Goal: Task Accomplishment & Management: Use online tool/utility

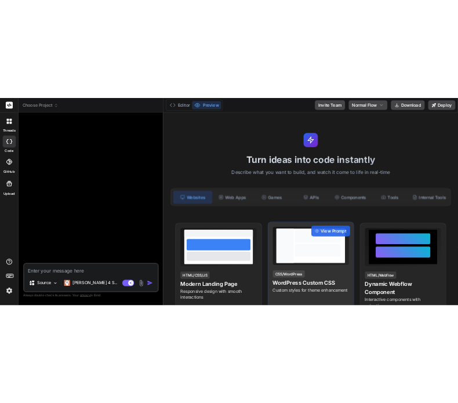
scroll to position [578, 0]
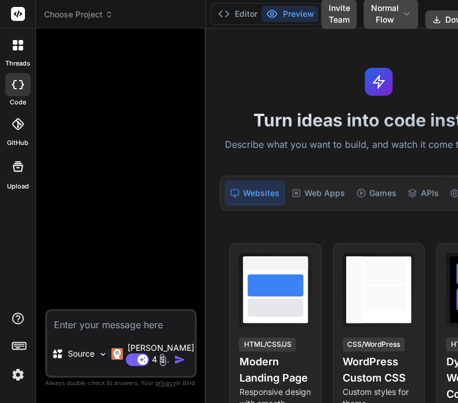
click at [88, 16] on span "Choose Project" at bounding box center [78, 15] width 69 height 12
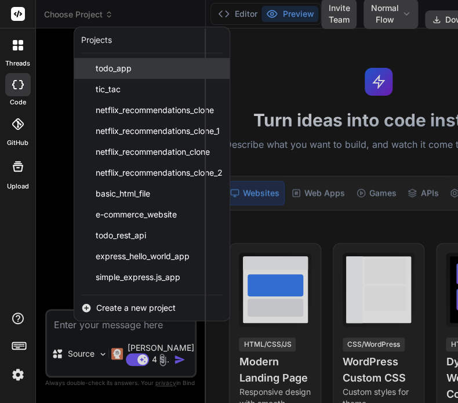
click at [139, 68] on div "todo_app" at bounding box center [151, 68] width 155 height 21
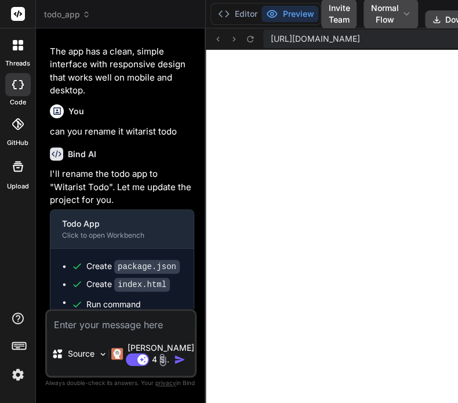
scroll to position [1179, 0]
click at [57, 12] on span "todo_app" at bounding box center [67, 15] width 46 height 12
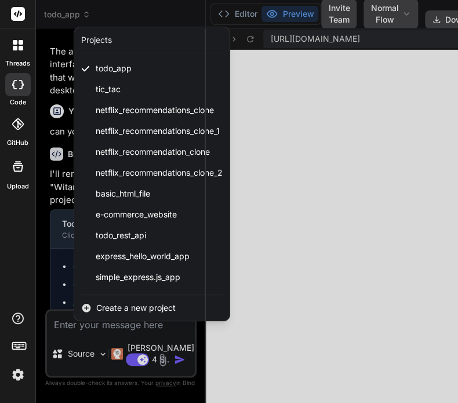
click at [9, 53] on div at bounding box center [18, 45] width 24 height 24
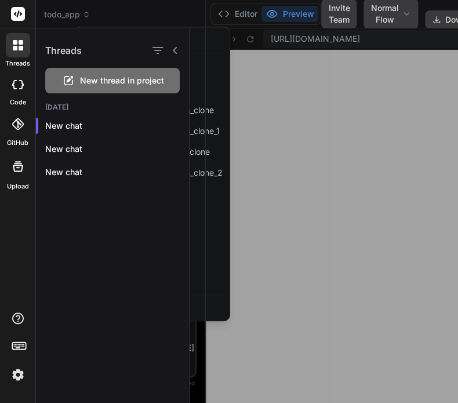
click at [78, 77] on div "New thread in project" at bounding box center [112, 80] width 134 height 25
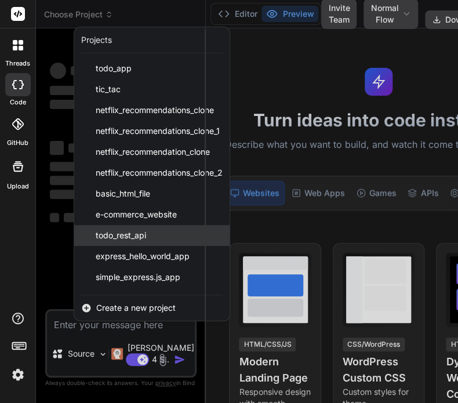
scroll to position [1235, 0]
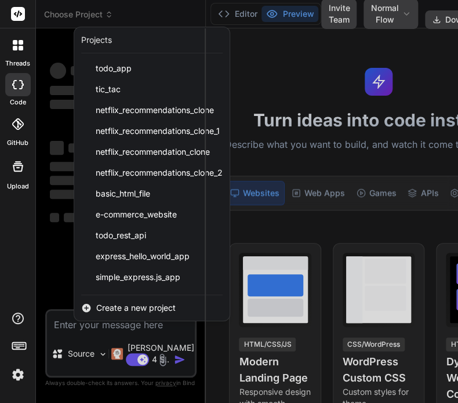
click at [298, 75] on div at bounding box center [229, 201] width 458 height 403
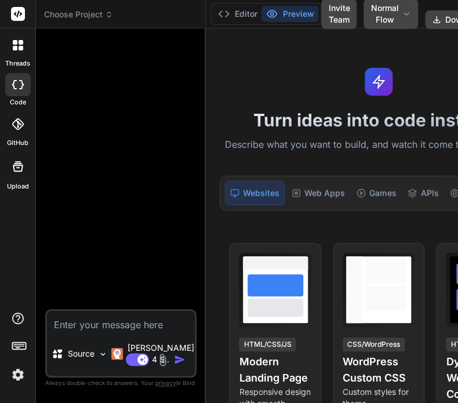
drag, startPoint x: 191, startPoint y: 119, endPoint x: 262, endPoint y: 120, distance: 71.3
click at [206, 120] on div "Custom Bot Bind AI Web Search Created with Pixso. Code Generator Source Claude …" at bounding box center [121, 215] width 170 height 374
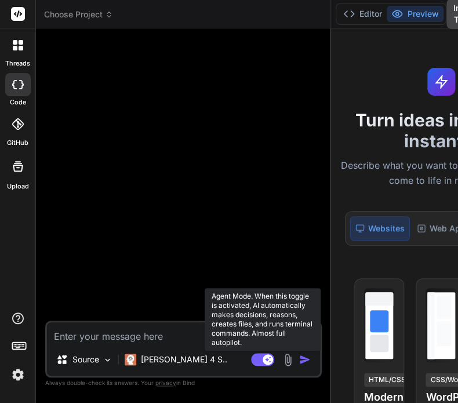
click at [251, 356] on rect at bounding box center [262, 359] width 23 height 13
type textarea "x"
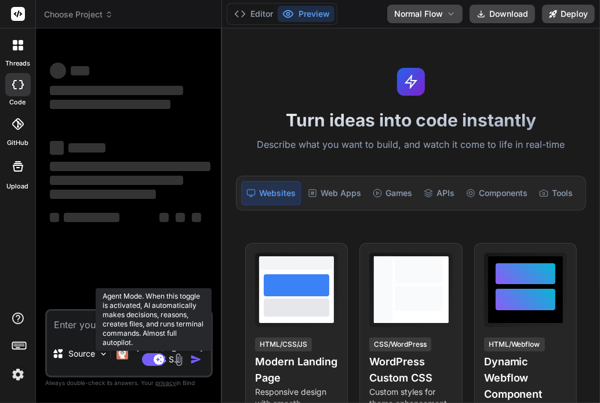
click at [151, 355] on rect at bounding box center [153, 359] width 23 height 13
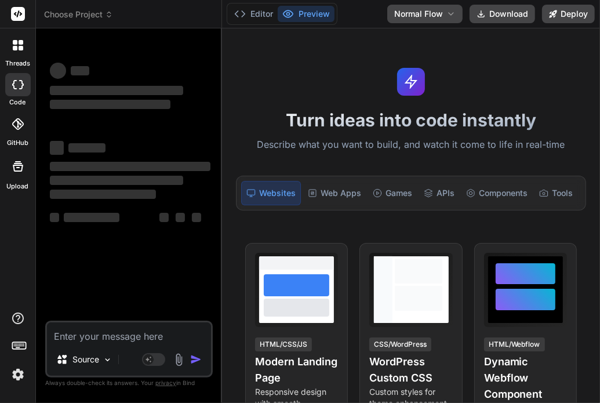
click at [93, 335] on textarea at bounding box center [129, 332] width 164 height 21
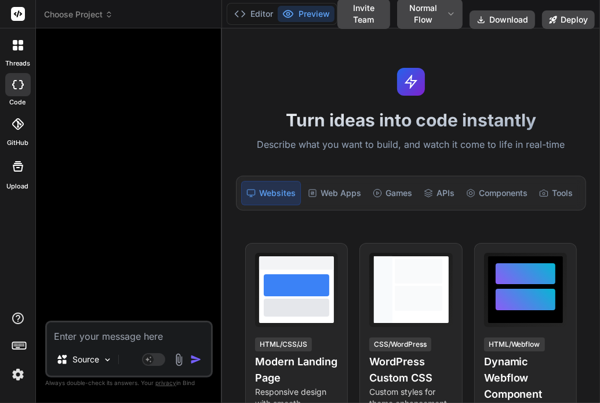
type textarea "x"
click at [107, 335] on textarea at bounding box center [129, 332] width 164 height 21
type textarea "c"
type textarea "x"
type textarea "cr"
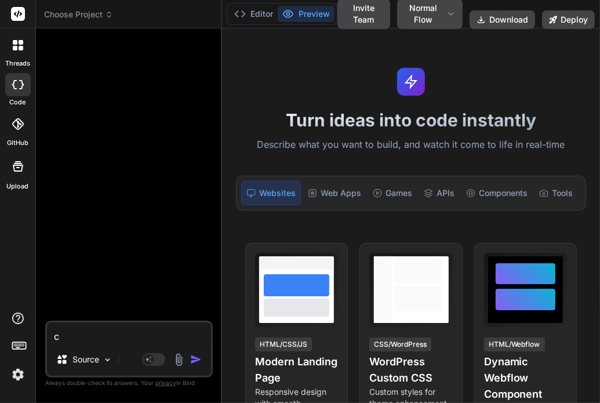
type textarea "x"
type textarea "cre"
type textarea "x"
type textarea "crea"
type textarea "x"
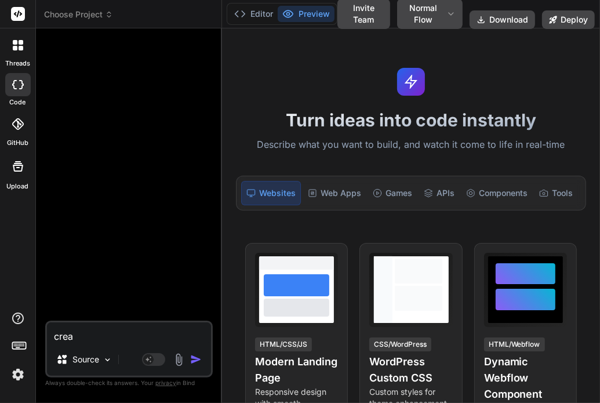
type textarea "creat"
type textarea "x"
type textarea "create"
type textarea "x"
type textarea "create"
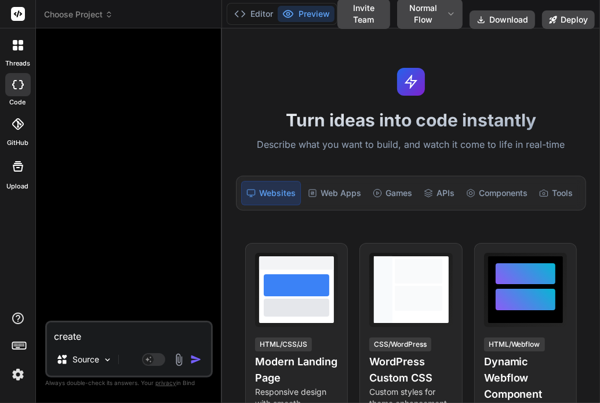
type textarea "x"
type textarea "create"
type textarea "x"
type textarea "create a"
type textarea "x"
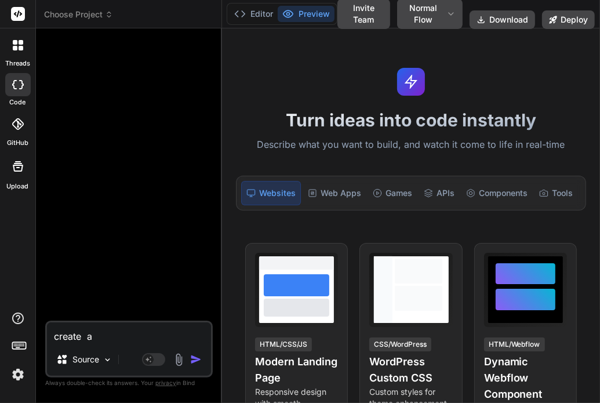
type textarea "create a"
type textarea "x"
type textarea "create a t"
type textarea "x"
type textarea "create a th"
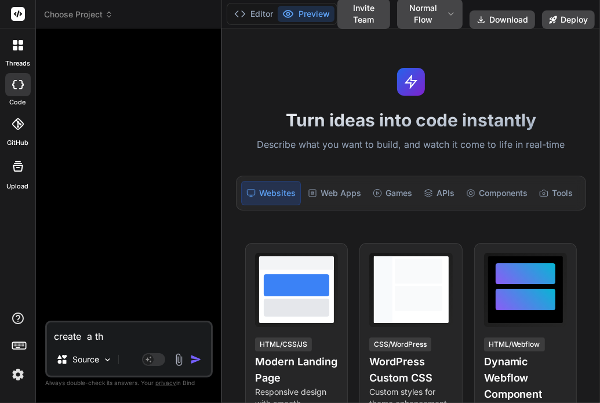
type textarea "x"
type textarea "create a thr"
type textarea "x"
type textarea "create a thre"
type textarea "x"
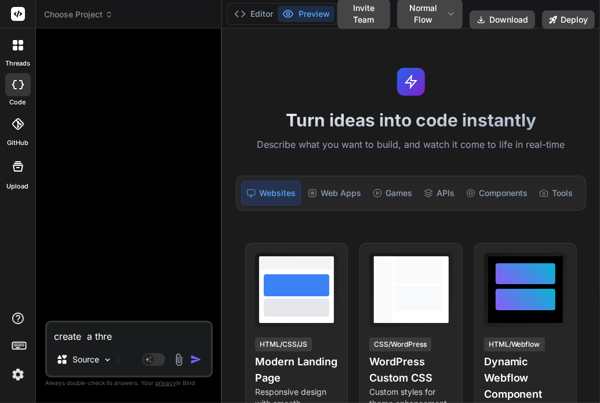
type textarea "create a three"
type textarea "x"
type textarea "create a three"
type textarea "x"
type textarea "create a three t"
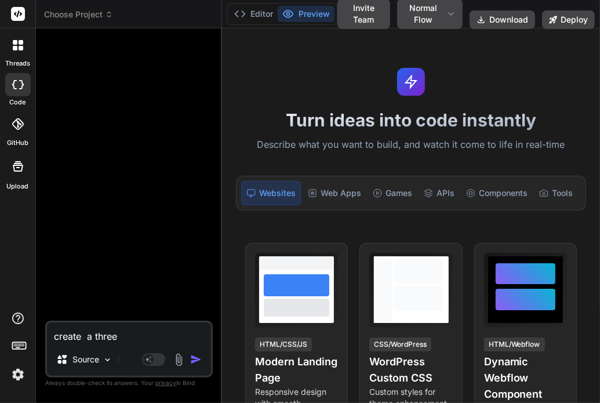
type textarea "x"
type textarea "create a three te"
type textarea "x"
type textarea "create a three tex"
type textarea "x"
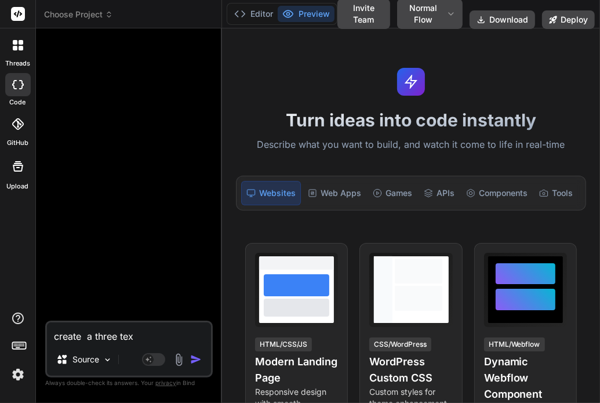
type textarea "create a three text"
type textarea "x"
type textarea "create a three text"
type textarea "x"
type textarea "create a three text f"
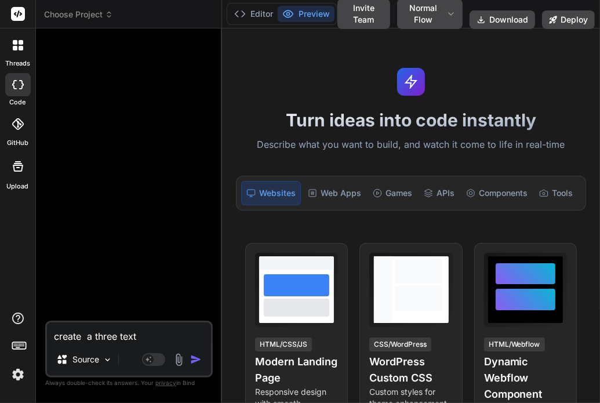
type textarea "x"
type textarea "create a three text fi"
type textarea "x"
type textarea "create a three text fi;"
type textarea "x"
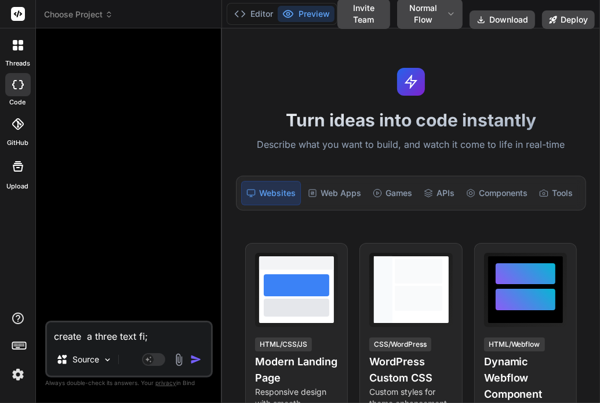
type textarea "create a three text fi;e"
type textarea "x"
type textarea "create a three text fi;e"
type textarea "x"
type textarea "create a three text fi;e"
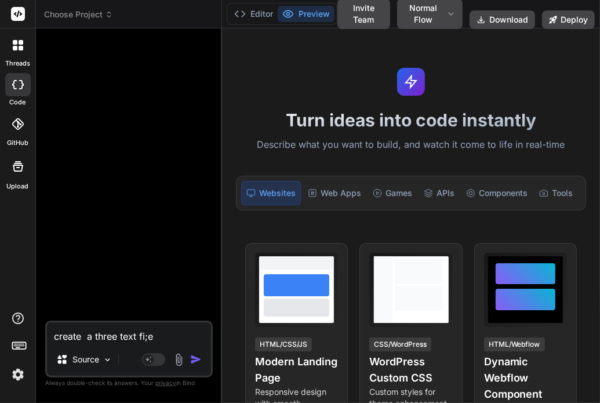
type textarea "x"
type textarea "create a three text fi;"
type textarea "x"
type textarea "create a three text fi"
type textarea "x"
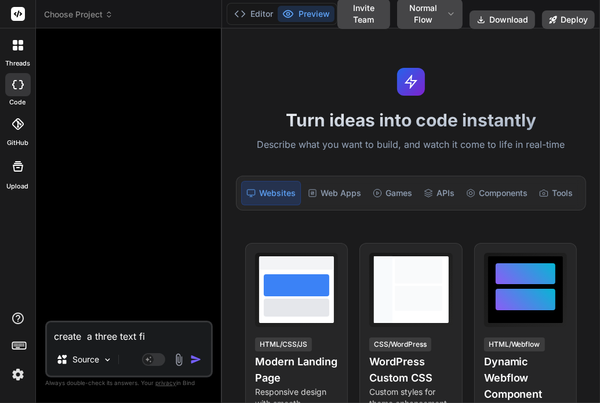
type textarea "create a three text fil"
type textarea "x"
type textarea "create a three text file"
type textarea "x"
type textarea "create a three text file"
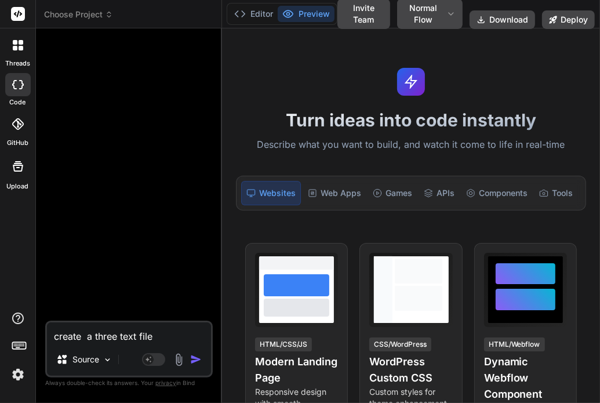
type textarea "x"
type textarea "create a three text file w"
type textarea "x"
type textarea "create a three text file wi"
type textarea "x"
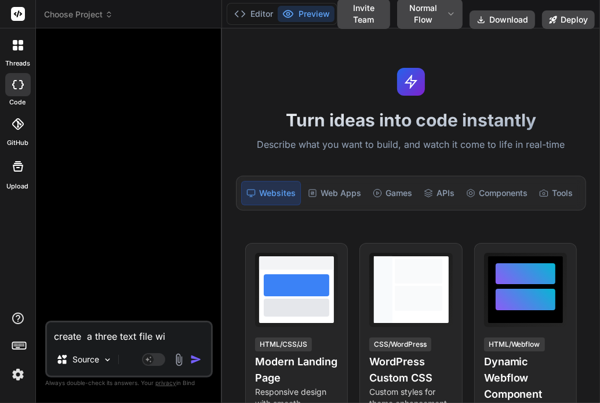
type textarea "create a three text file wit"
type textarea "x"
type textarea "create a three text file with"
type textarea "x"
type textarea "create a three text file with"
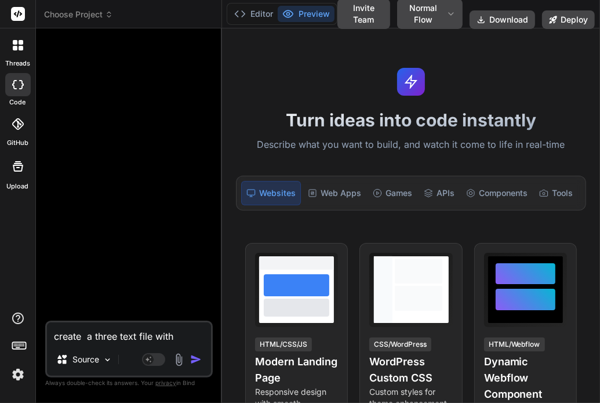
type textarea "x"
type textarea "create a three text file with s"
type textarea "x"
type textarea "create a three text file with so"
type textarea "x"
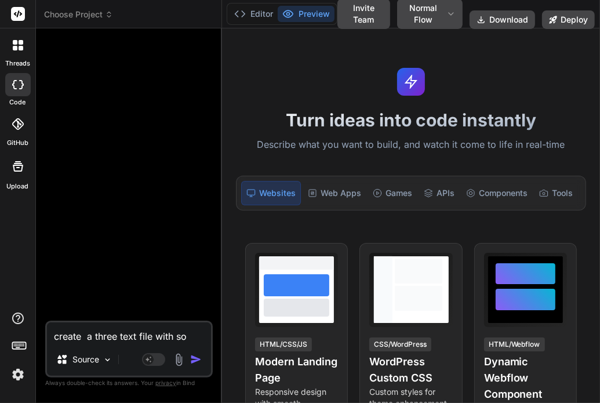
type textarea "create a three text file with som"
type textarea "x"
type textarea "create a three text file with some"
type textarea "x"
type textarea "create a three text file with some"
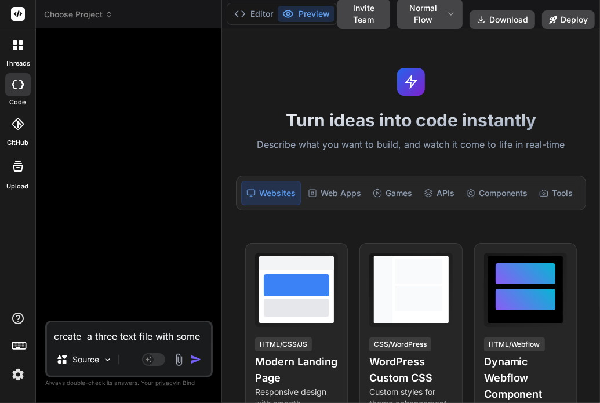
type textarea "x"
type textarea "create a three text file with some c"
type textarea "x"
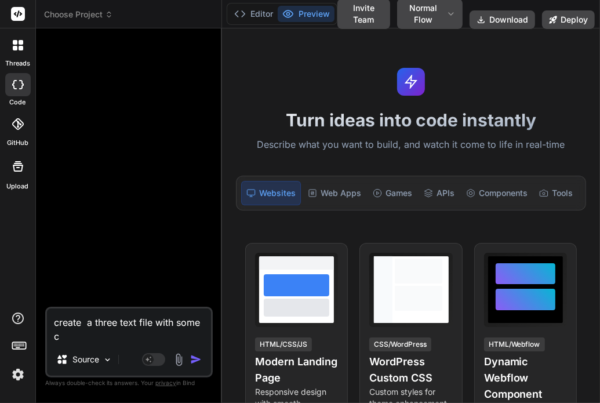
type textarea "create a three text file with some co"
type textarea "x"
type textarea "create a three text file with some con"
type textarea "x"
type textarea "create a three text file with some cont"
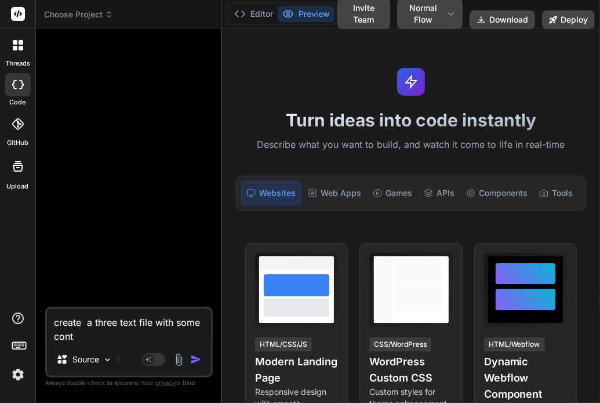
type textarea "x"
type textarea "create a three text file with some conte"
type textarea "x"
type textarea "create a three text file with some conten"
type textarea "x"
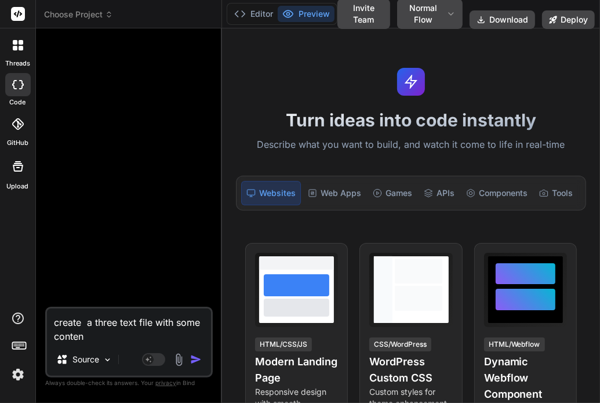
type textarea "create a three text file with some content"
type textarea "x"
type textarea "create a three text file with some content"
type textarea "x"
type textarea "create a three text file with some content l"
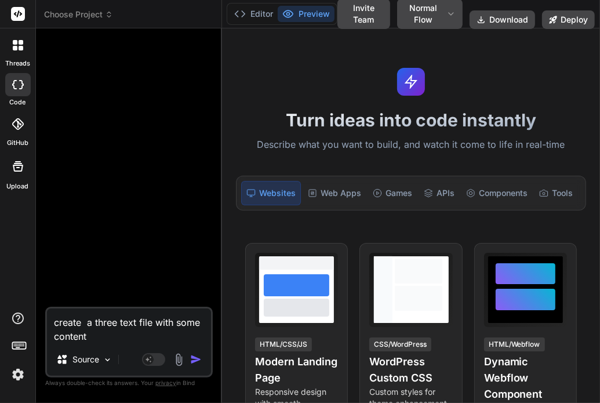
type textarea "x"
type textarea "create a three text file with some content li"
type textarea "x"
type textarea "create a three text file with some content lik"
type textarea "x"
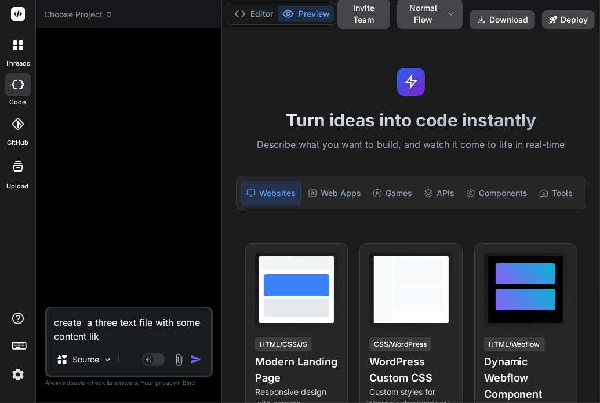
type textarea "create a three text file with some content like"
type textarea "x"
type textarea "create a three text file with some content like"
type textarea "x"
type textarea "create a three text file with some content like h"
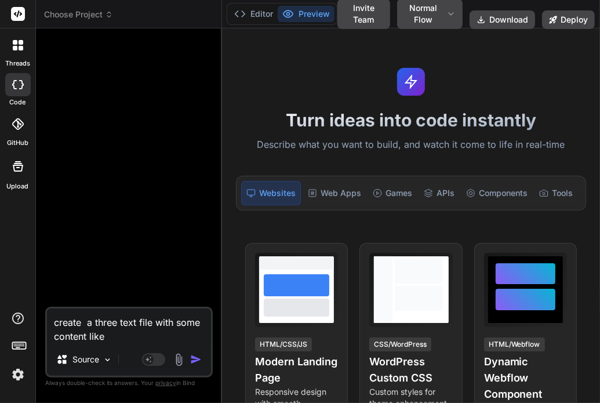
type textarea "x"
type textarea "create a three text file with some content like hi"
type textarea "x"
type textarea "create a three text file with some content like hi"
type textarea "x"
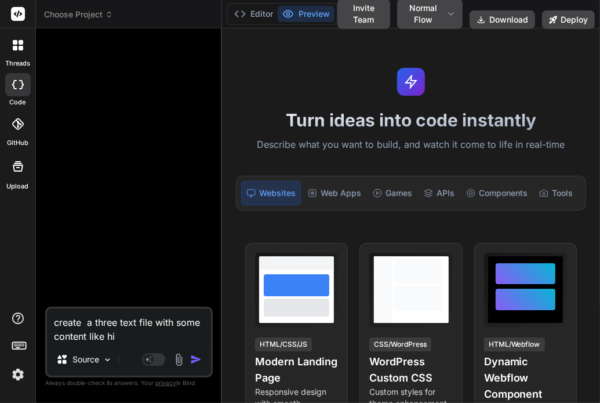
type textarea "create a three text file with some content like hi f"
type textarea "x"
type textarea "create a three text file with some content like hi fi"
type textarea "x"
type textarea "create a three text file with some content like hi fir"
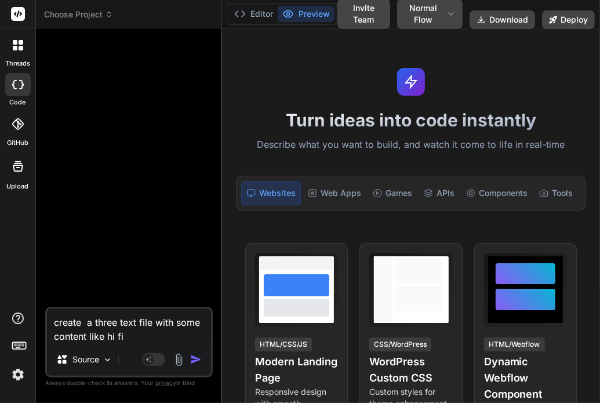
type textarea "x"
type textarea "create a three text file with some content like hi firs"
type textarea "x"
type textarea "create a three text file with some content like hi first"
type textarea "x"
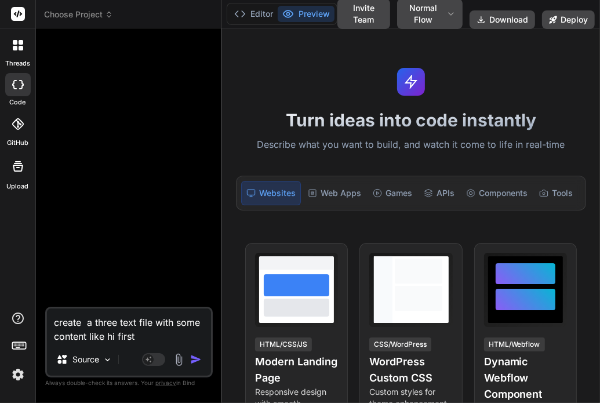
type textarea "create a three text file with some content like hi first"
type textarea "x"
type textarea "create a three text file with some content like hi first f"
type textarea "x"
type textarea "create a three text file with some content like hi first fi"
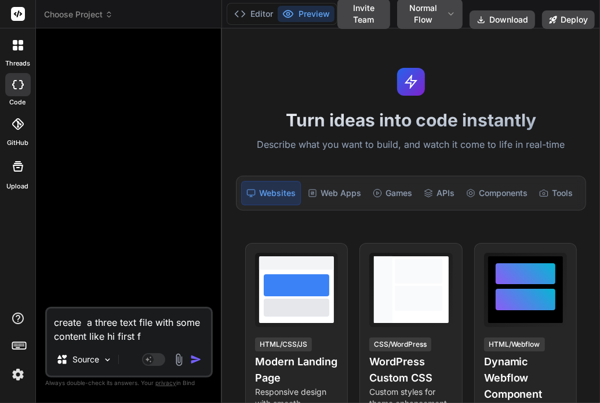
type textarea "x"
type textarea "create a three text file with some content like hi first fil"
type textarea "x"
type textarea "create a three text file with some content like hi first file"
type textarea "x"
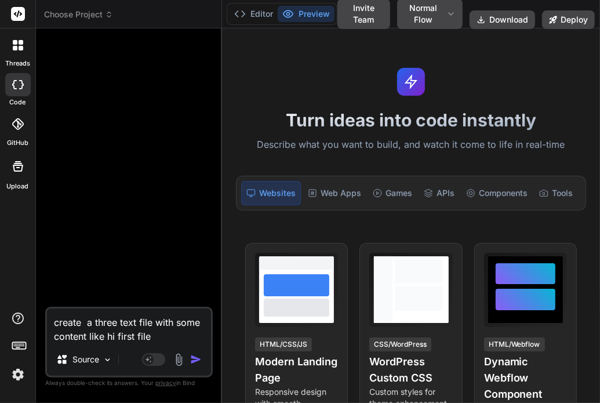
type textarea "create a three text file with some content like hi first file"
type textarea "x"
type textarea "create a three text file with some content like hi first file e"
type textarea "x"
type textarea "create a three text file with some content like hi first file et"
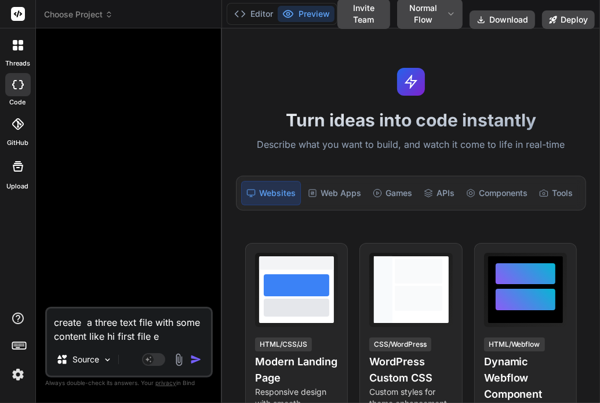
type textarea "x"
type textarea "create a three text file with some content like hi first file etc"
type textarea "x"
type textarea "create a three text file with some content like hi first file etc"
type textarea "x"
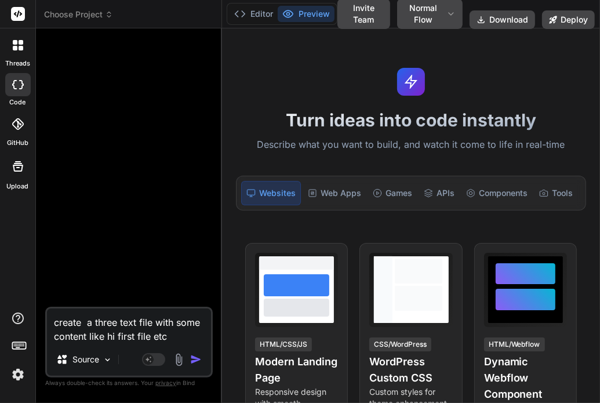
type textarea "create a three text file with some content like hi first file etc f"
type textarea "x"
type textarea "create a three text file with some content like hi first file etc fo"
type textarea "x"
type textarea "create a three text file with some content like hi first file etc for"
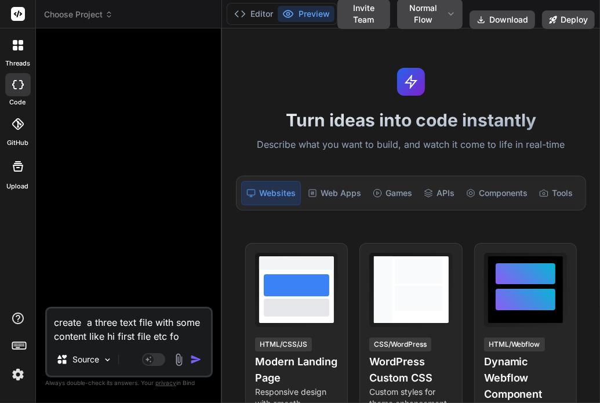
type textarea "x"
type textarea "create a three text file with some content like hi first file etc for"
type textarea "x"
type textarea "create a three text file with some content like hi first file etc for t"
type textarea "x"
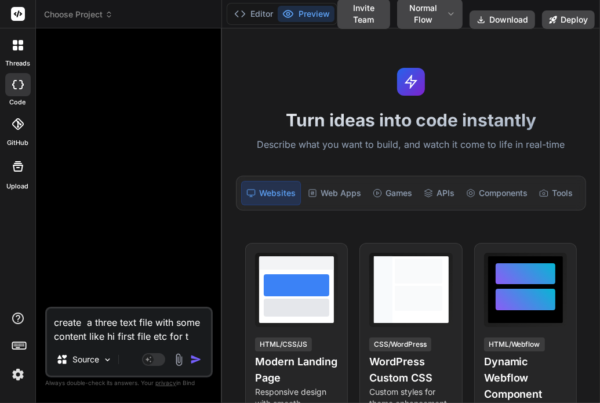
type textarea "create a three text file with some content like hi first file etc for te"
type textarea "x"
type textarea "create a three text file with some content like hi first file etc for tes"
type textarea "x"
type textarea "create a three text file with some content like hi first file etc for test"
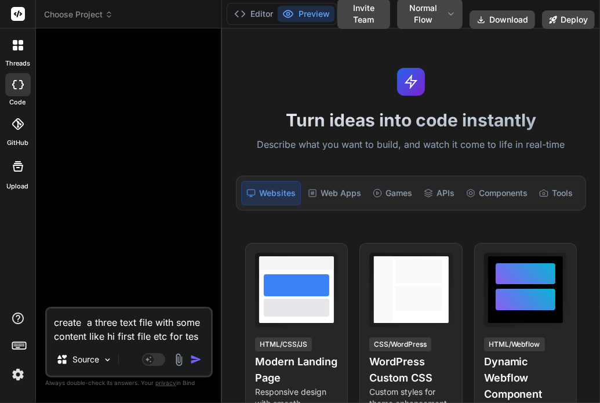
type textarea "x"
type textarea "create a three text file with some content like hi first file etc for testi"
type textarea "x"
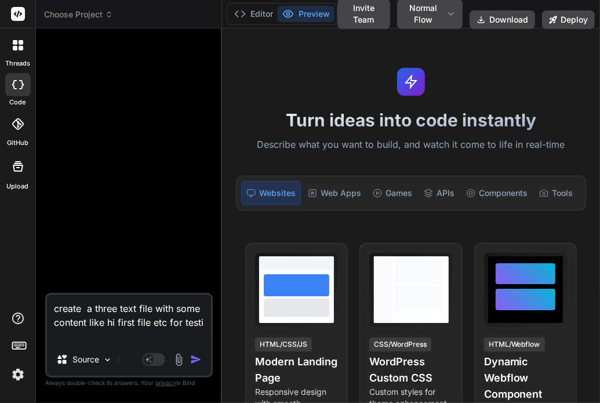
type textarea "create a three text file with some content like hi first file etc for testin"
type textarea "x"
type textarea "create a three text file with some content like hi first file etc for testing"
type textarea "x"
type textarea "create a three text file with some content like hi first file etc for testing"
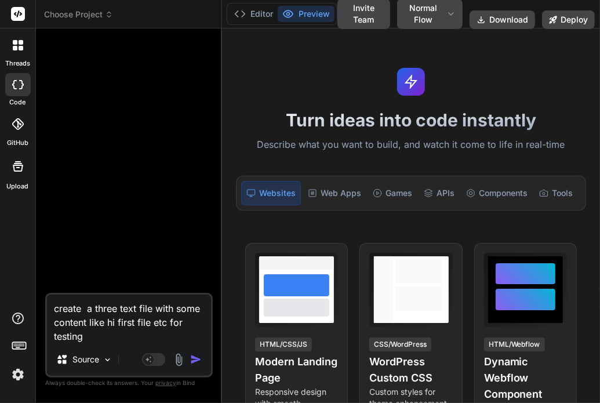
type textarea "x"
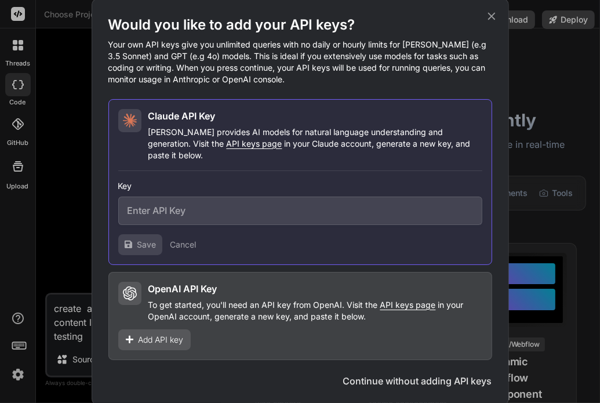
type textarea "create a three text file with some content like hi first file etc for testing"
click at [457, 23] on icon at bounding box center [491, 16] width 13 height 13
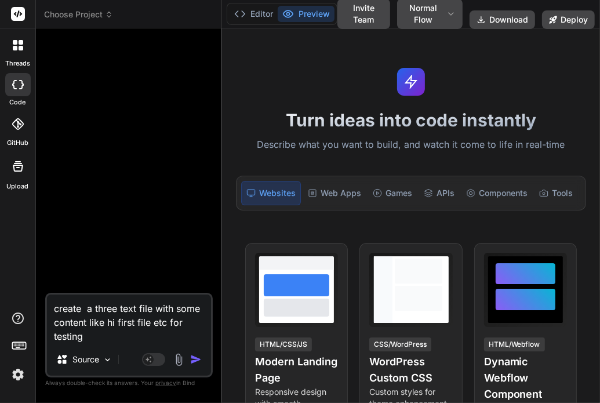
click at [136, 323] on textarea "create a three text file with some content like hi first file etc for testing" at bounding box center [129, 318] width 164 height 49
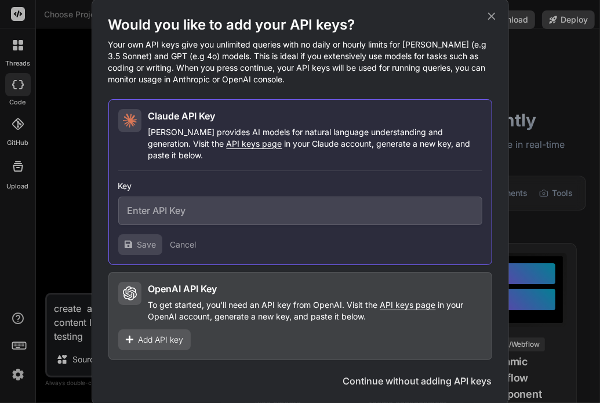
click at [457, 148] on div "Would you like to add your API keys? Your own API keys give you unlimited queri…" at bounding box center [300, 201] width 600 height 403
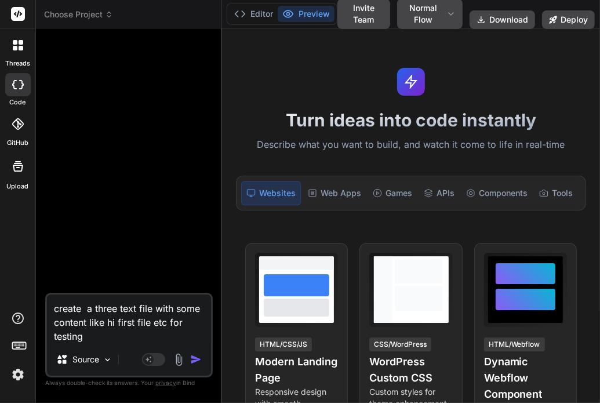
click at [10, 382] on img at bounding box center [18, 375] width 20 height 20
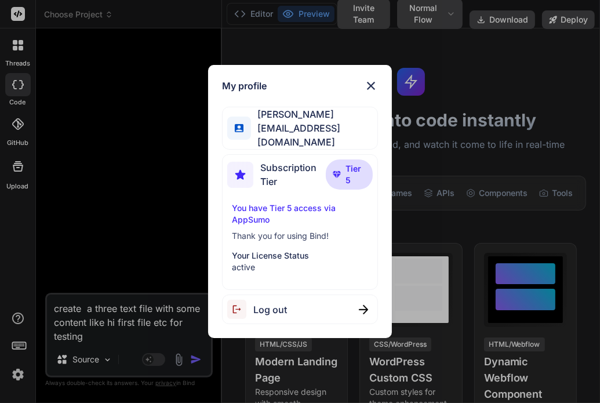
click at [126, 303] on div "My profile Anas Khan anas@witarist.com Subscription Tier Tier 5 You have Tier 5…" at bounding box center [300, 201] width 600 height 403
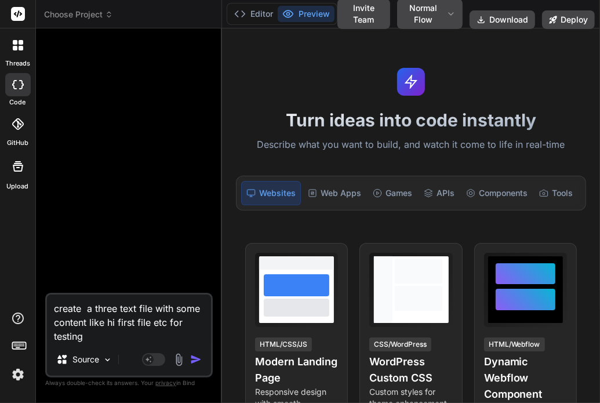
click at [114, 333] on textarea "create a three text file with some content like hi first file etc for testing" at bounding box center [129, 318] width 164 height 49
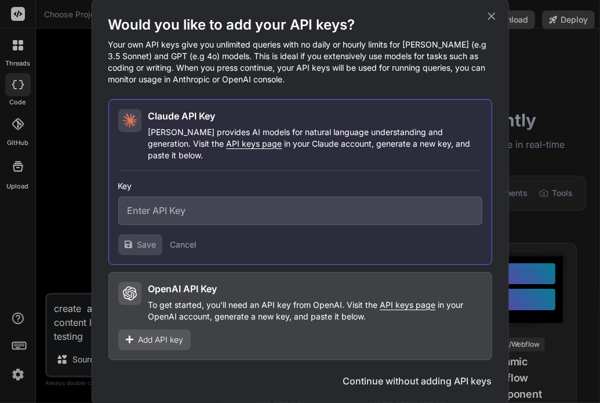
click at [413, 374] on button "Continue without adding API keys" at bounding box center [417, 381] width 149 height 14
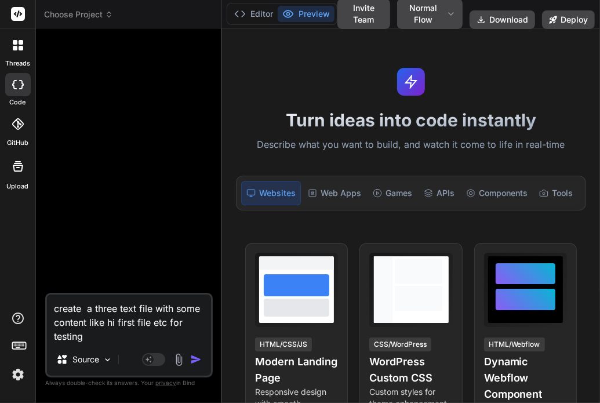
click at [154, 330] on textarea "create a three text file with some content like hi first file etc for testing" at bounding box center [129, 318] width 164 height 49
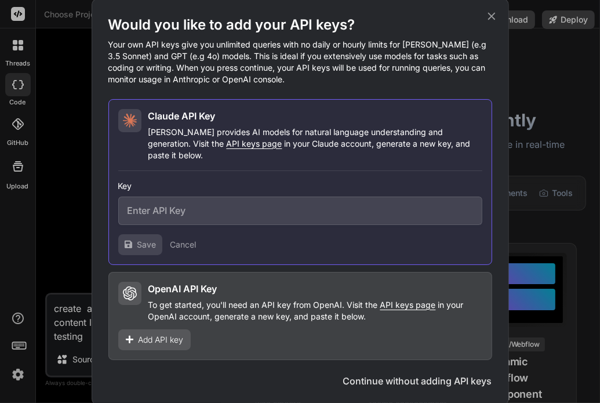
click at [457, 21] on icon at bounding box center [491, 16] width 13 height 13
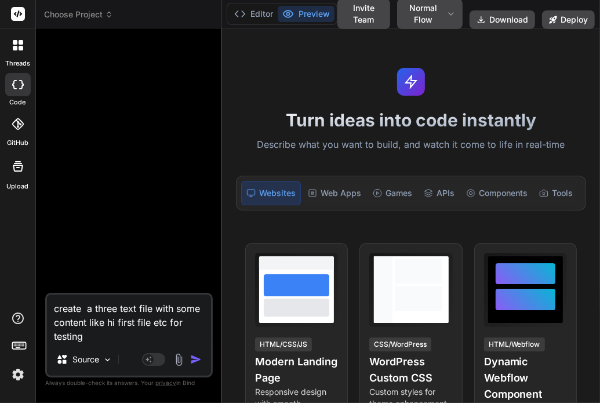
click at [111, 311] on textarea "create a three text file with some content like hi first file etc for testing" at bounding box center [129, 318] width 164 height 49
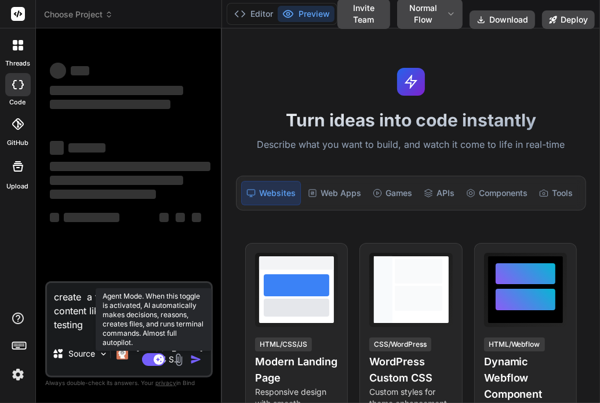
click at [156, 356] on rect at bounding box center [159, 359] width 10 height 10
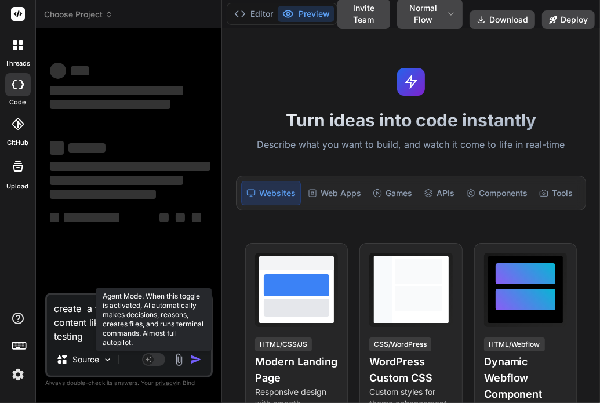
type textarea "x"
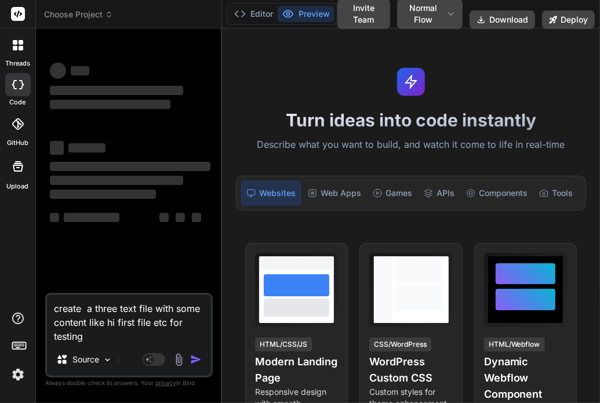
click at [92, 338] on textarea "create a three text file with some content like hi first file etc for testing" at bounding box center [129, 318] width 164 height 49
type textarea "create a three text file with some content like hi first file etc for testing"
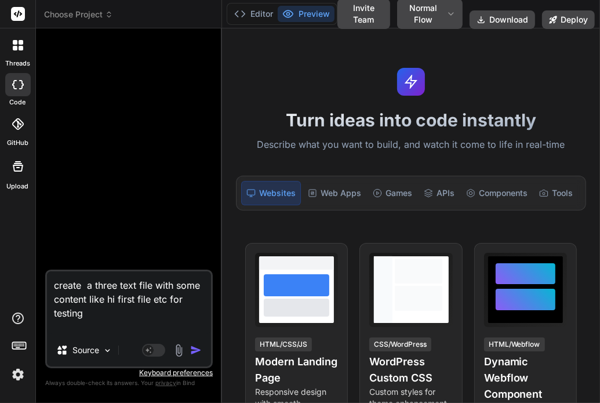
type textarea "x"
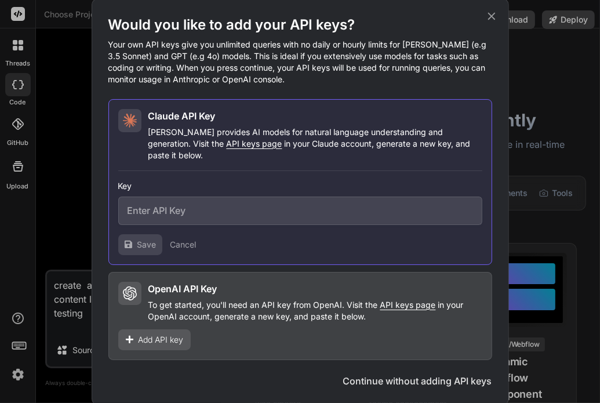
type textarea "create a three text file with some content like hi first file etc for testing"
click at [493, 23] on icon at bounding box center [491, 16] width 13 height 13
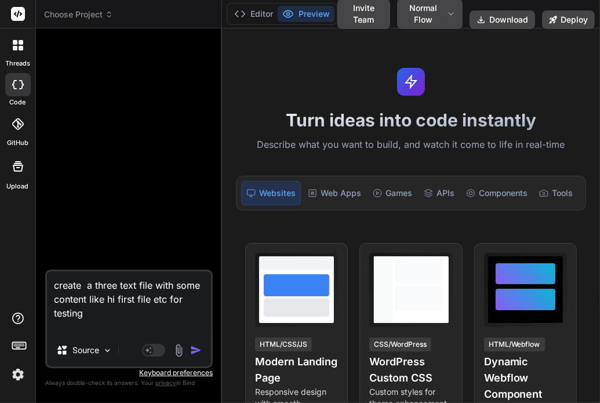
click at [20, 372] on img at bounding box center [18, 375] width 20 height 20
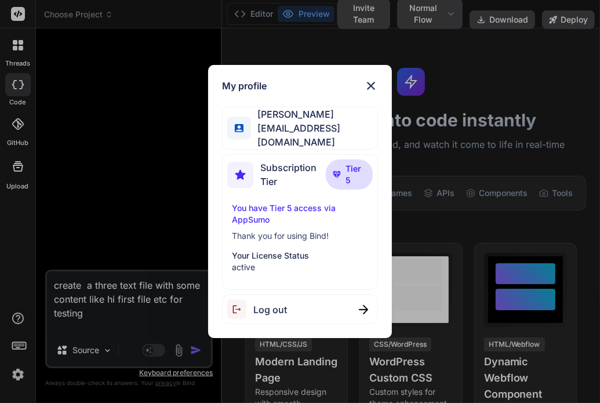
click at [273, 308] on span "Log out" at bounding box center [270, 310] width 34 height 14
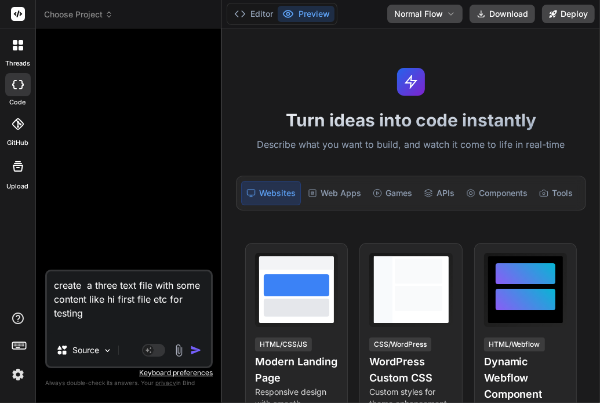
scroll to position [11, 0]
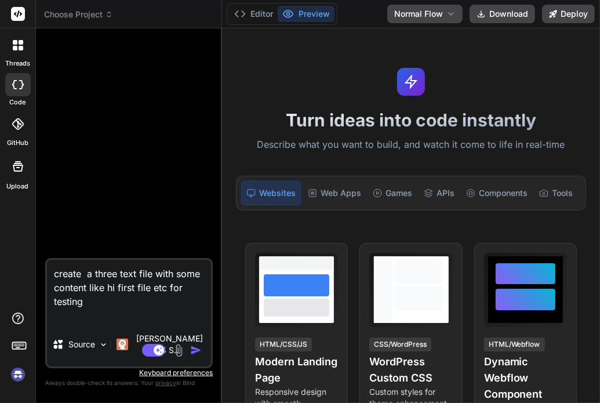
click at [21, 377] on img at bounding box center [18, 375] width 20 height 20
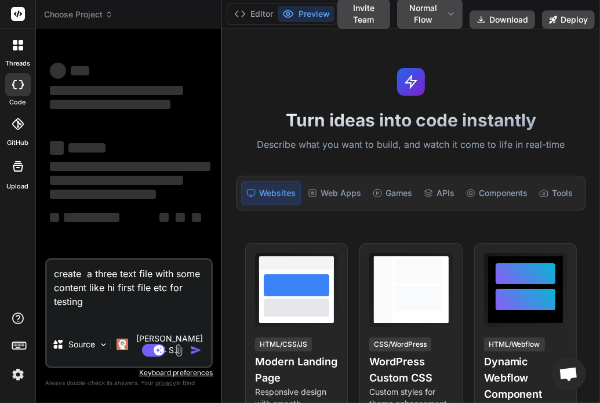
click at [14, 387] on div "threads code GitHub Upload" at bounding box center [18, 201] width 36 height 403
click at [19, 363] on div at bounding box center [17, 347] width 35 height 73
click at [19, 368] on img at bounding box center [18, 375] width 20 height 20
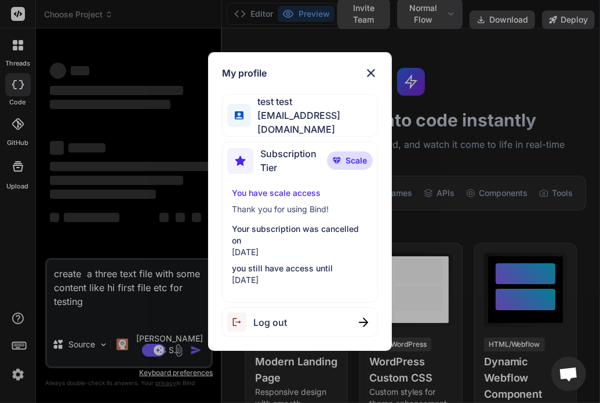
click at [19, 368] on div "My profile test test testbindtest129@mailinator.com Subscription Tier Scale You…" at bounding box center [300, 201] width 600 height 403
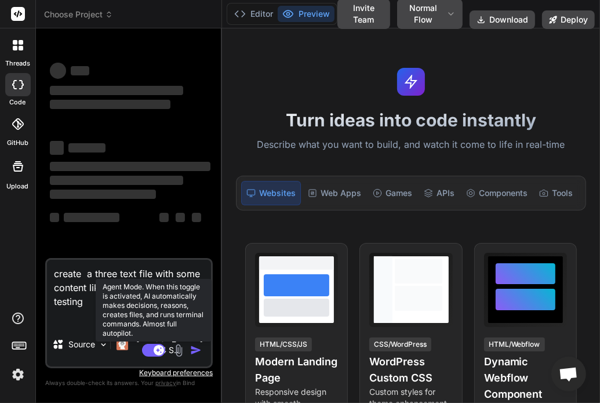
click at [150, 354] on rect at bounding box center [153, 350] width 23 height 13
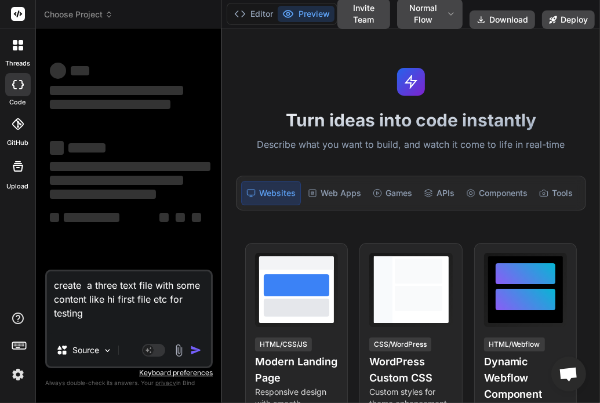
click at [86, 322] on textarea "create a three text file with some content like hi first file etc for testing" at bounding box center [129, 302] width 164 height 63
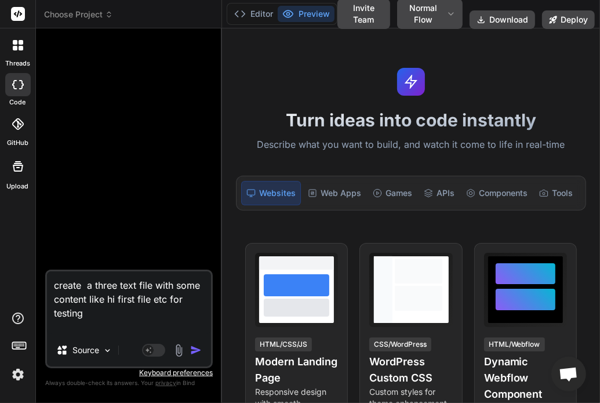
type textarea "x"
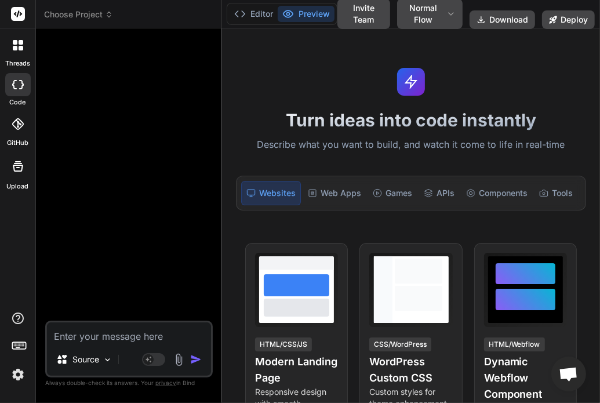
paste textarea "create a three text file with some content like hi first file etc for testing"
type textarea "create a three text file with some content like hi first file etc for testing"
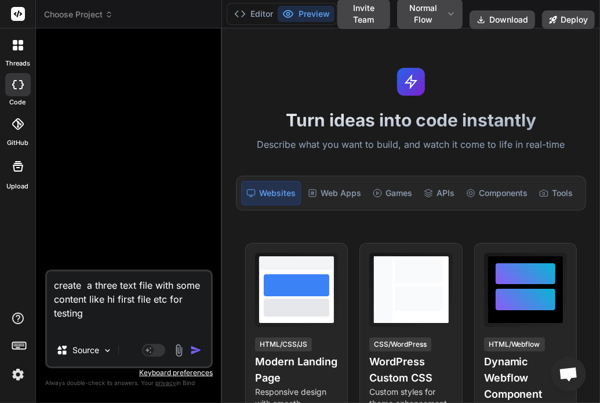
click at [122, 316] on textarea "create a three text file with some content like hi first file etc for testing" at bounding box center [129, 302] width 164 height 63
type textarea "x"
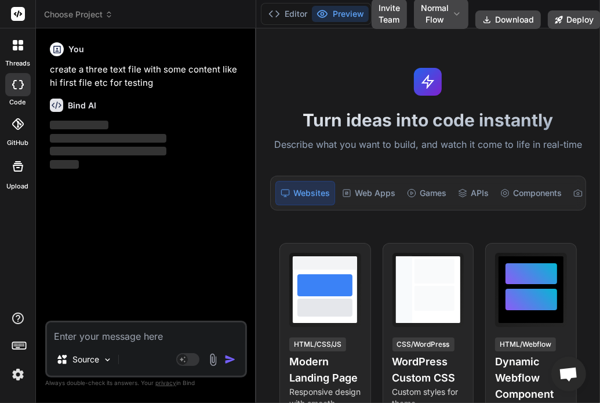
drag, startPoint x: 220, startPoint y: 209, endPoint x: 257, endPoint y: 205, distance: 37.3
click at [256, 205] on div "Bind AI Web Search Created with Pixso. Code Generator You create a three text f…" at bounding box center [146, 215] width 220 height 374
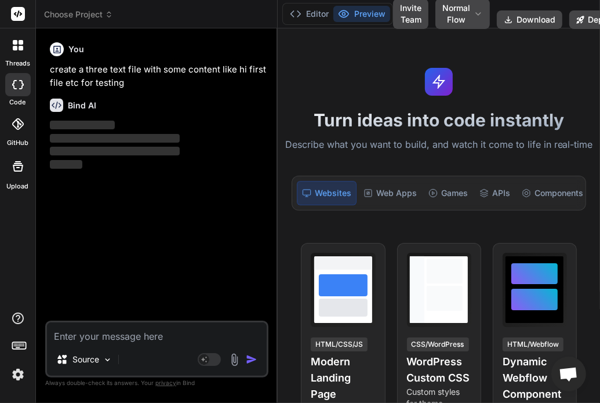
type textarea "x"
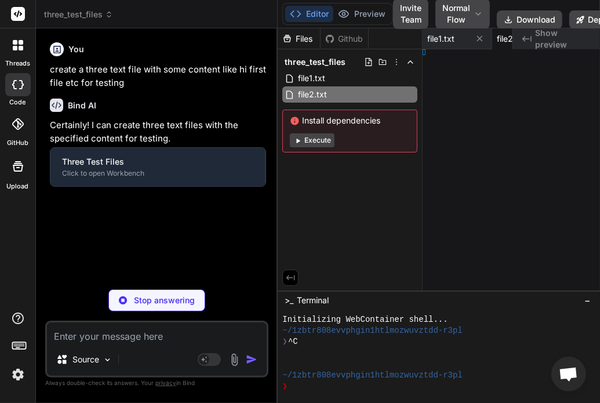
type textarea "hi second file"
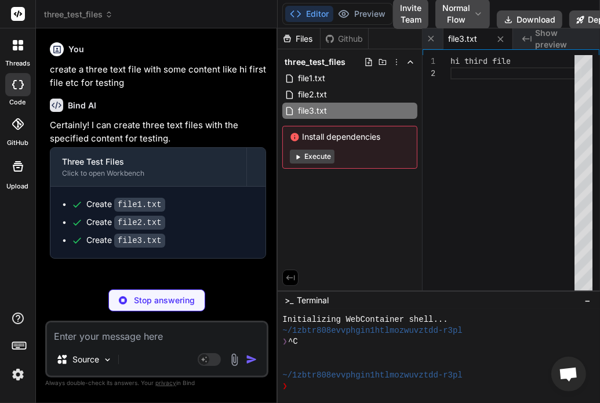
type textarea "x"
click at [125, 333] on textarea at bounding box center [157, 332] width 220 height 21
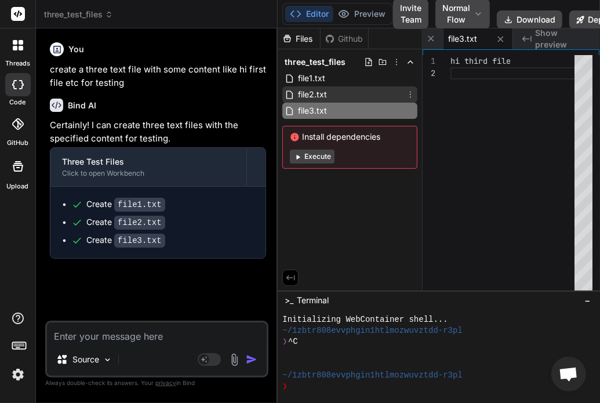
click at [314, 92] on span "file2.txt" at bounding box center [312, 95] width 31 height 14
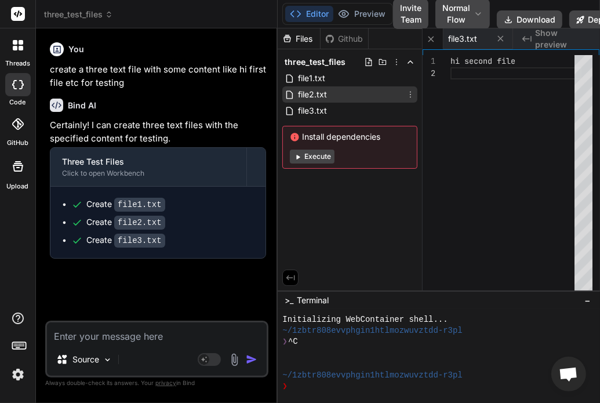
scroll to position [0, 70]
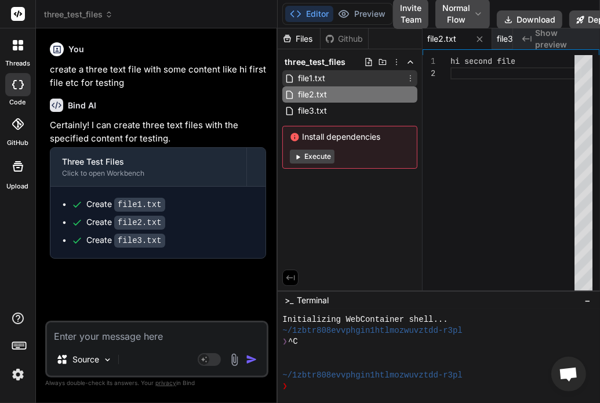
click at [320, 76] on span "file1.txt" at bounding box center [312, 78] width 30 height 14
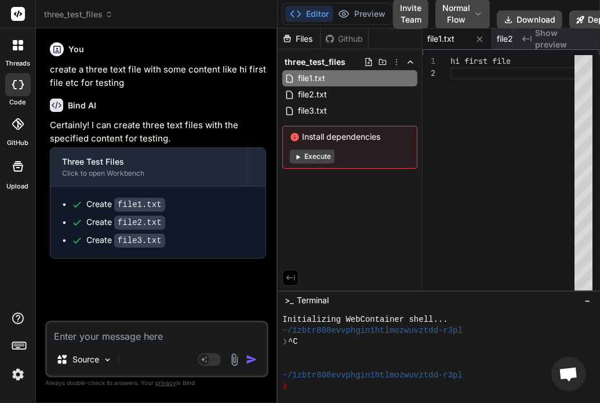
click at [89, 340] on textarea at bounding box center [157, 332] width 220 height 21
type textarea "n"
type textarea "x"
type textarea "no"
type textarea "x"
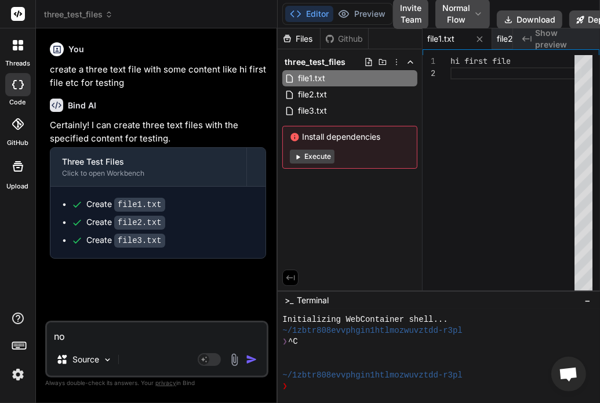
type textarea "now"
type textarea "x"
type textarea "now"
type textarea "x"
type textarea "now u"
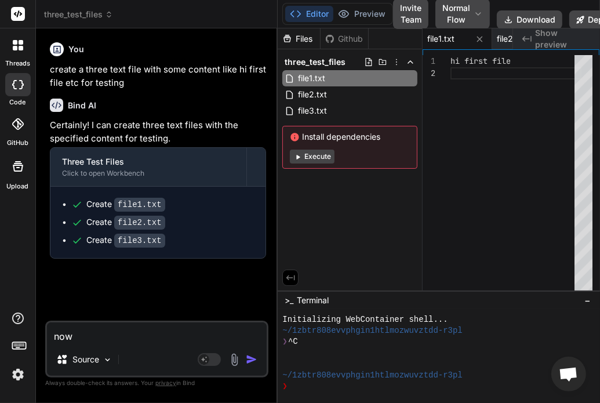
type textarea "x"
type textarea "now up"
type textarea "x"
type textarea "now upd"
type textarea "x"
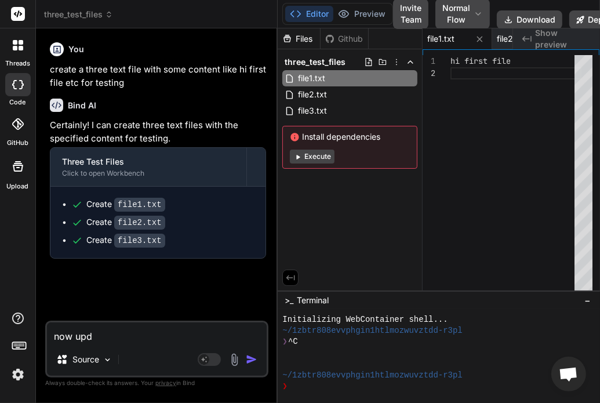
type textarea "now upda"
type textarea "x"
type textarea "now updat"
type textarea "x"
type textarea "now update"
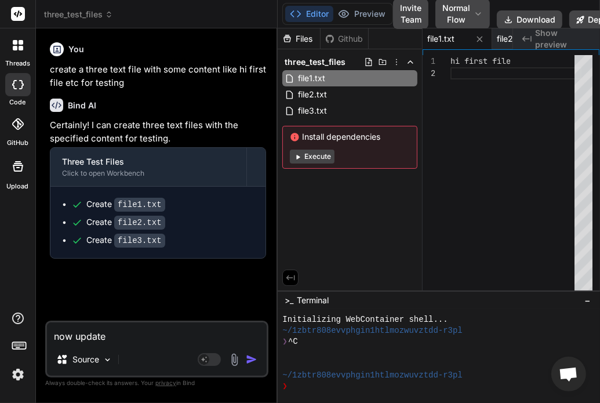
type textarea "x"
type textarea "now update"
type textarea "x"
type textarea "now update o"
type textarea "x"
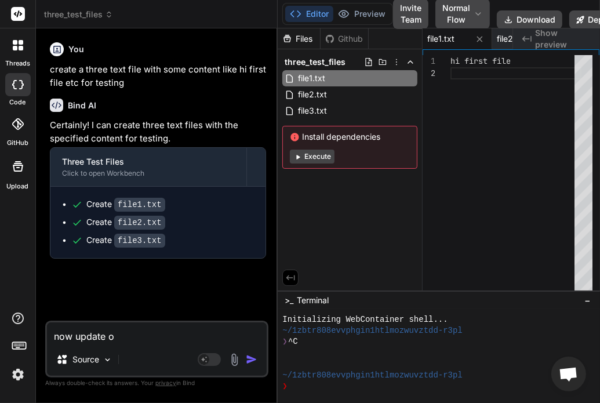
type textarea "now update on"
type textarea "x"
type textarea "now update onl"
type textarea "x"
type textarea "now update only"
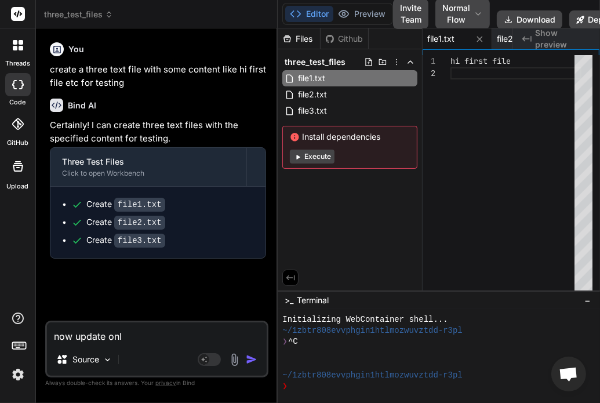
type textarea "x"
type textarea "now update only"
type textarea "x"
type textarea "now update only t"
type textarea "x"
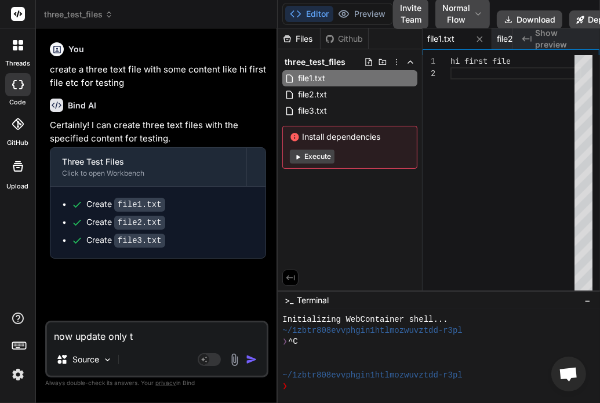
type textarea "now update only th"
type textarea "x"
type textarea "now update only the"
type textarea "x"
type textarea "now update only the"
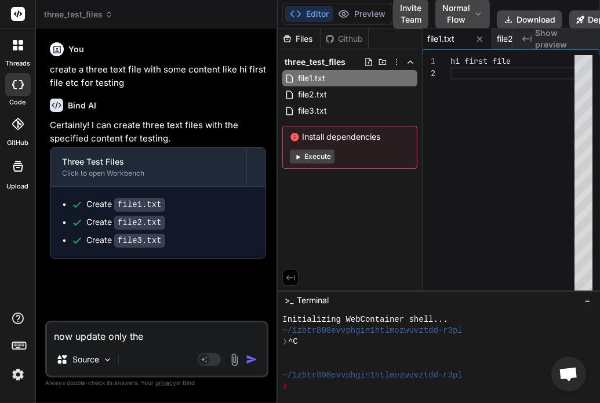
type textarea "x"
type textarea "now update only the s"
type textarea "x"
type textarea "now update only the se"
type textarea "x"
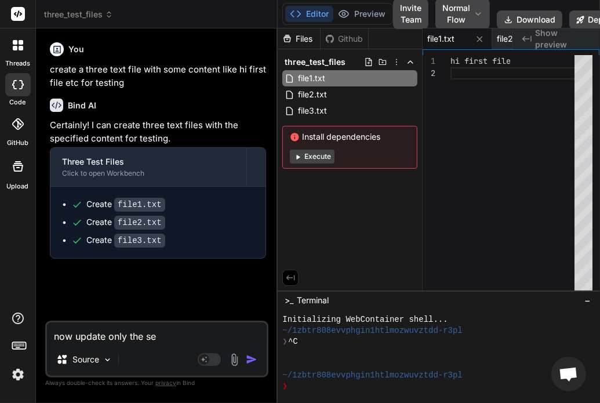
type textarea "now update only the sec"
type textarea "x"
type textarea "now update only the seco"
type textarea "x"
type textarea "now update only the secon"
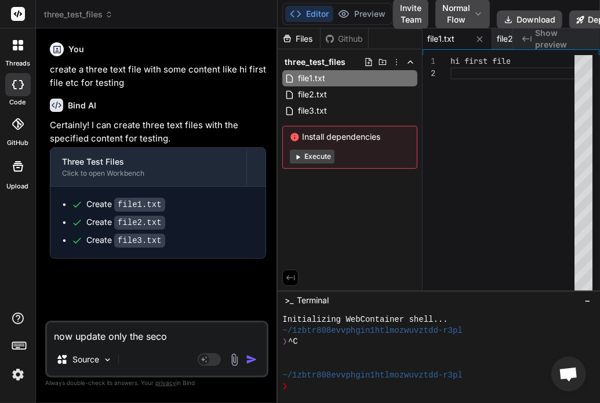
type textarea "x"
type textarea "now update only the second"
type textarea "x"
type textarea "now update only the second"
type textarea "x"
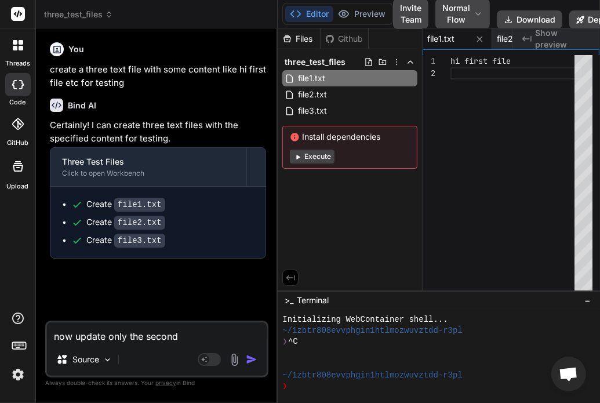
type textarea "now update only the second f"
type textarea "x"
type textarea "now update only the second fi"
type textarea "x"
type textarea "now update only the second fil"
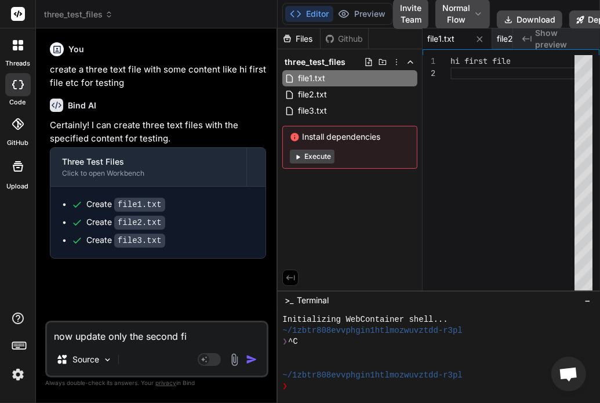
type textarea "x"
type textarea "now update only the second file"
type textarea "x"
type textarea "now update only the second file"
type textarea "x"
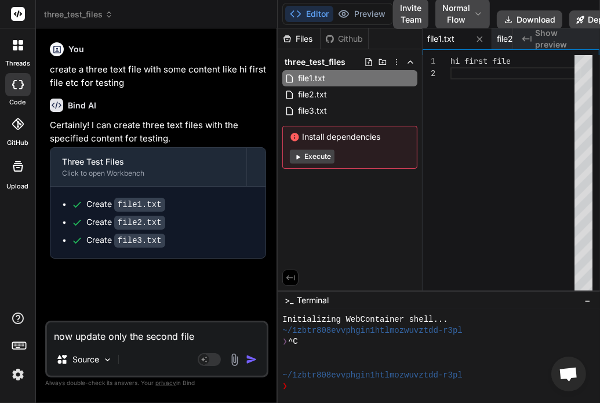
type textarea "now update only the second file w"
type textarea "x"
type textarea "now update only the second file wi"
type textarea "x"
type textarea "now update only the second file wit"
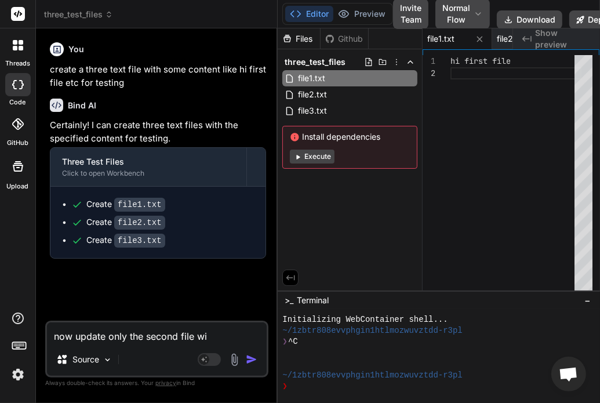
type textarea "x"
type textarea "now update only the second file with"
type textarea "x"
type textarea "now update only the second file with"
type textarea "x"
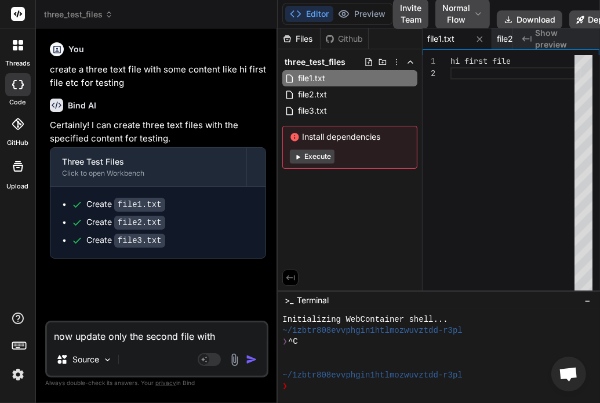
type textarea "now update only the second file with u"
type textarea "x"
type textarea "now update only the second file with up"
type textarea "x"
type textarea "now update only the second file with upd"
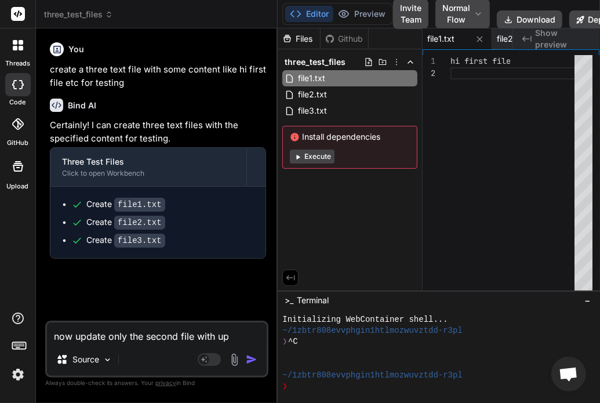
type textarea "x"
type textarea "now update only the second file with upda"
type textarea "x"
type textarea "now update only the second file with updat"
type textarea "x"
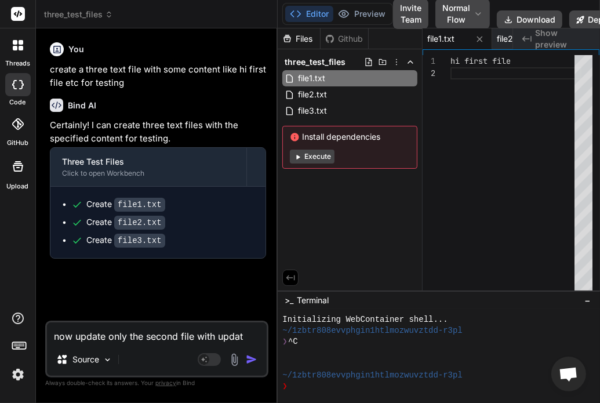
type textarea "now update only the second file with update"
type textarea "x"
type textarea "now update only the second file with updated"
type textarea "x"
type textarea "now update only the second file with updated"
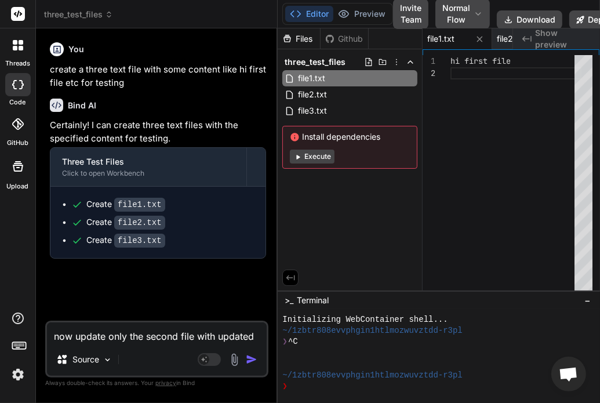
type textarea "x"
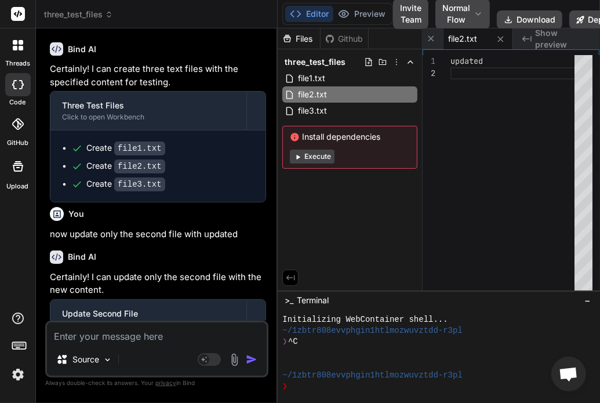
scroll to position [108, 0]
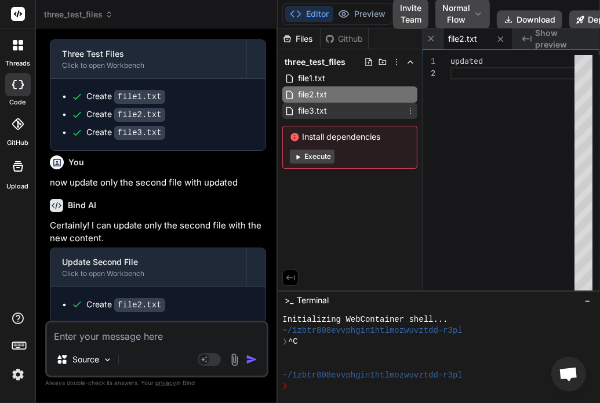
click at [347, 105] on div "file3.txt" at bounding box center [349, 111] width 135 height 16
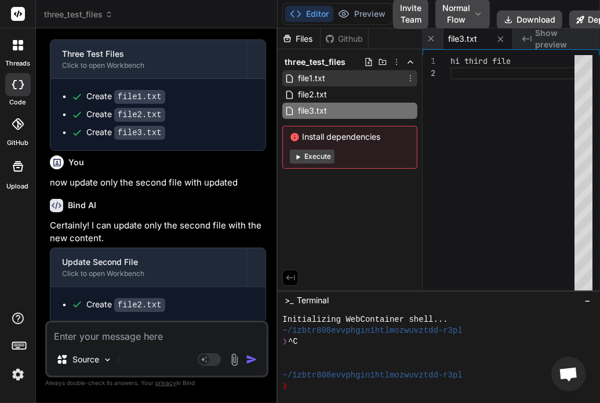
click at [344, 83] on div "file1.txt" at bounding box center [349, 78] width 135 height 16
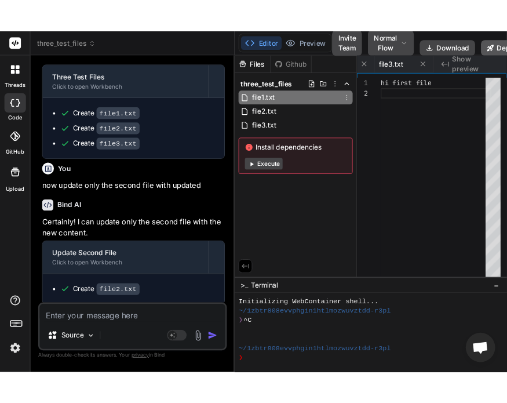
scroll to position [0, 0]
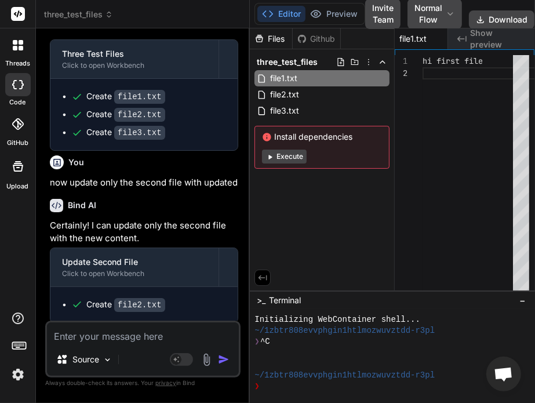
type textarea "x"
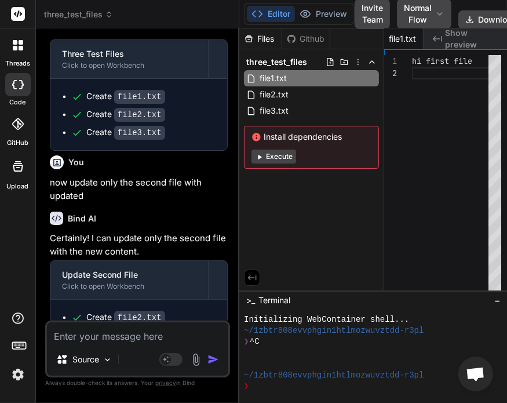
scroll to position [121, 0]
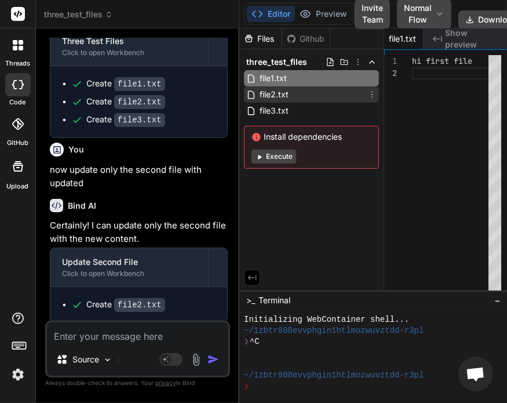
click at [369, 96] on icon at bounding box center [371, 94] width 9 height 9
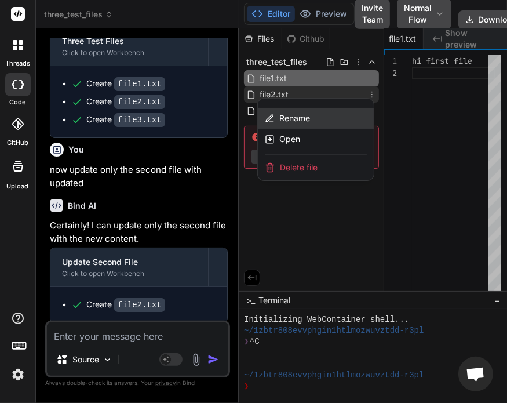
click at [312, 120] on div "Rename" at bounding box center [316, 118] width 116 height 21
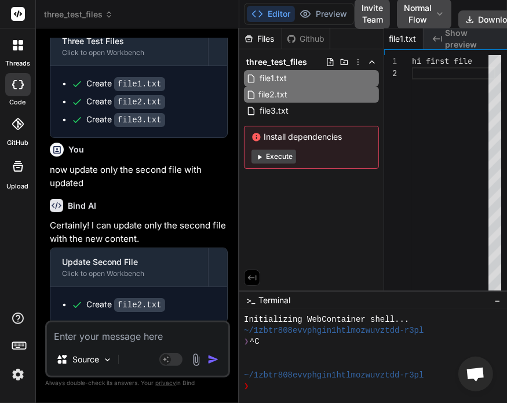
type input "file2.txtj"
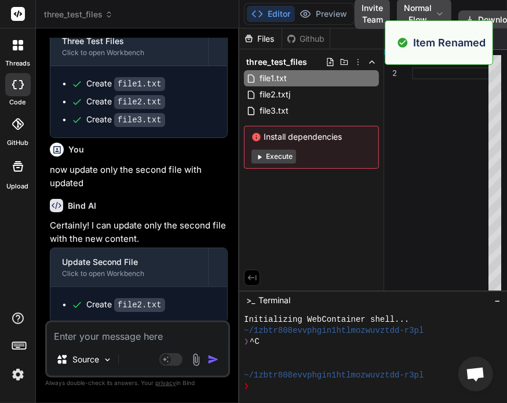
scroll to position [0, 32]
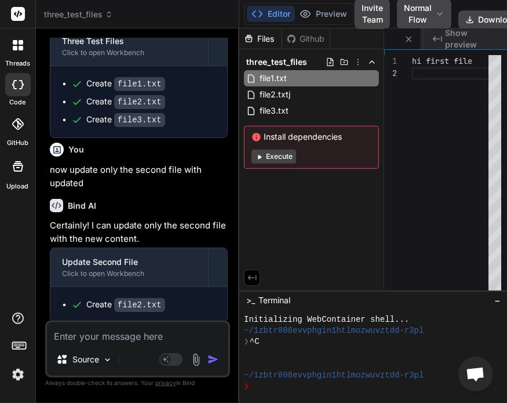
click at [93, 13] on span "three_test_files" at bounding box center [78, 15] width 69 height 12
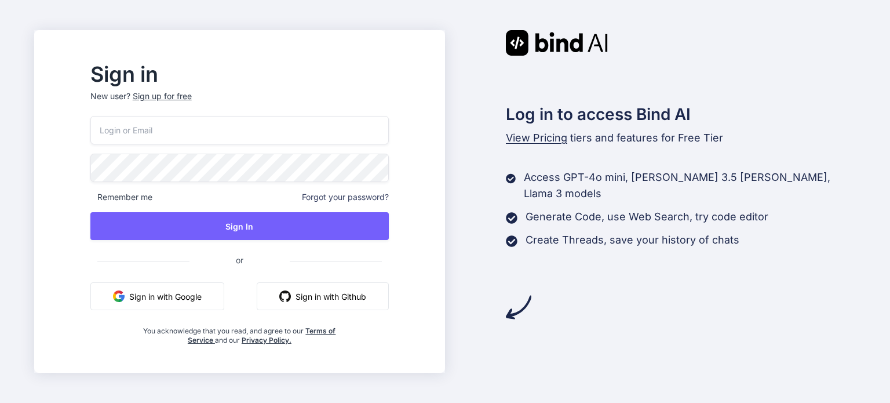
click at [290, 144] on input "email" at bounding box center [239, 130] width 298 height 28
type input "testbindtest129@mailinator.com"
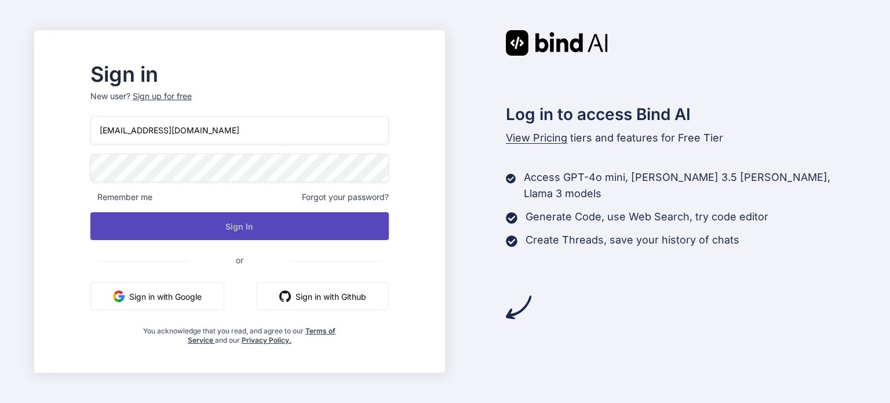
click at [244, 217] on button "Sign In" at bounding box center [239, 226] width 298 height 28
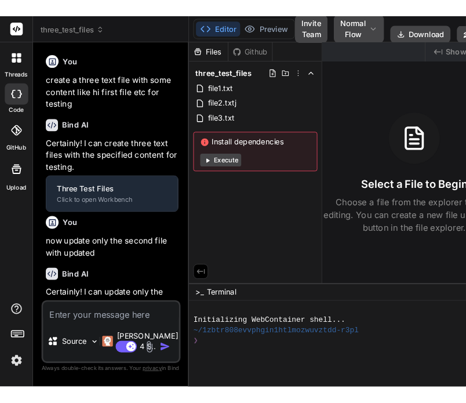
scroll to position [73, 0]
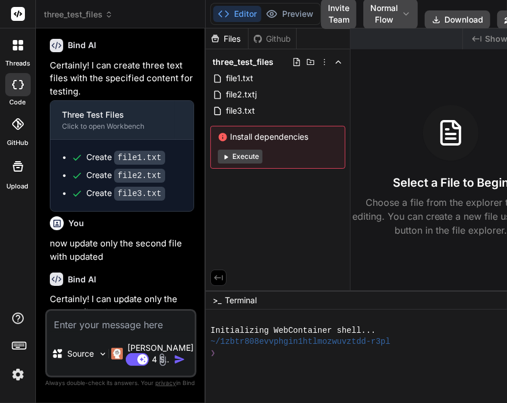
click at [90, 12] on span "three_test_files" at bounding box center [78, 15] width 69 height 12
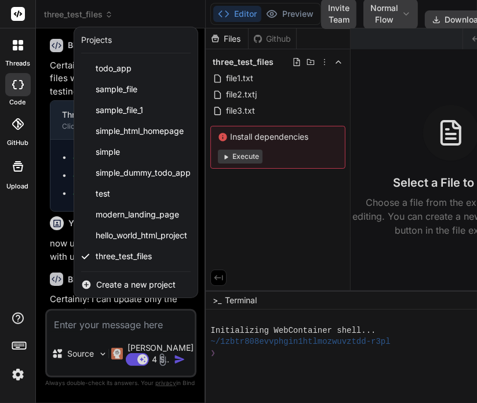
type textarea "x"
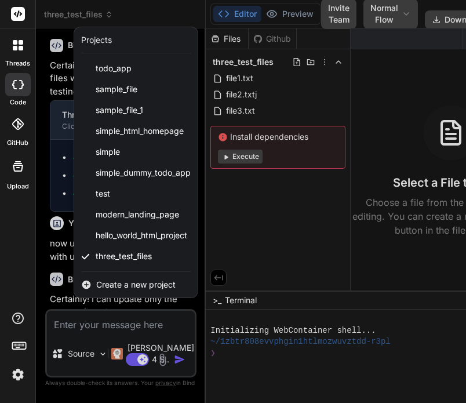
click at [384, 127] on div at bounding box center [233, 201] width 466 height 403
